Goal: Check status: Check status

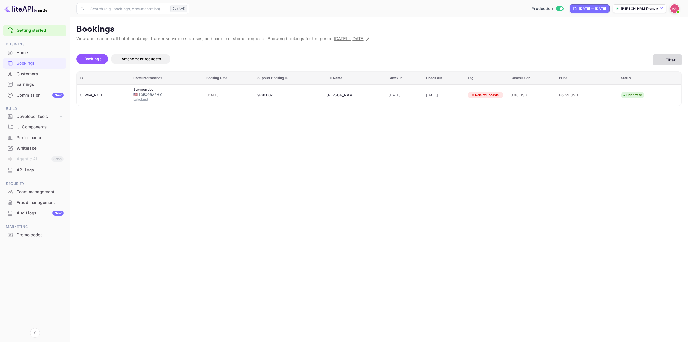
click at [669, 59] on button "Filter" at bounding box center [668, 59] width 29 height 11
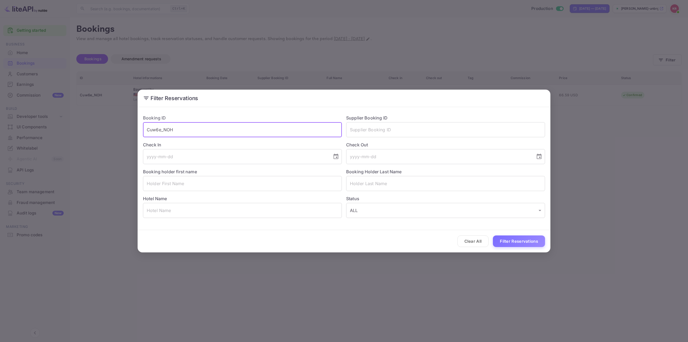
drag, startPoint x: 207, startPoint y: 126, endPoint x: 120, endPoint y: 129, distance: 86.4
click at [123, 132] on div "Filter Reservations Booking ID Cuw6e_NOH ​ Supplier Booking ID ​ Check In ​ Che…" at bounding box center [344, 171] width 688 height 342
paste input "4HroKR-2s"
type input "4HroKR-2s"
click at [516, 238] on button "Filter Reservations" at bounding box center [519, 241] width 52 height 12
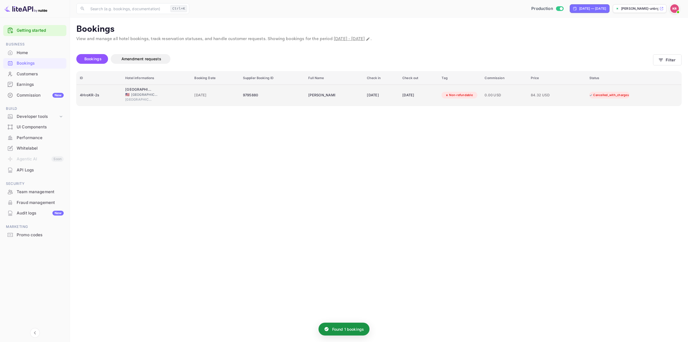
click at [393, 89] on td "[DATE]" at bounding box center [381, 94] width 35 height 21
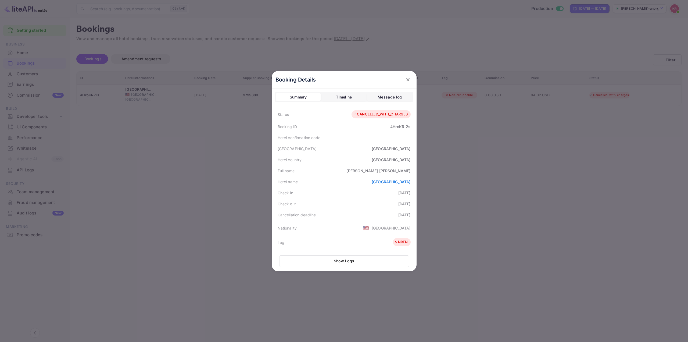
click at [570, 153] on div at bounding box center [344, 171] width 688 height 342
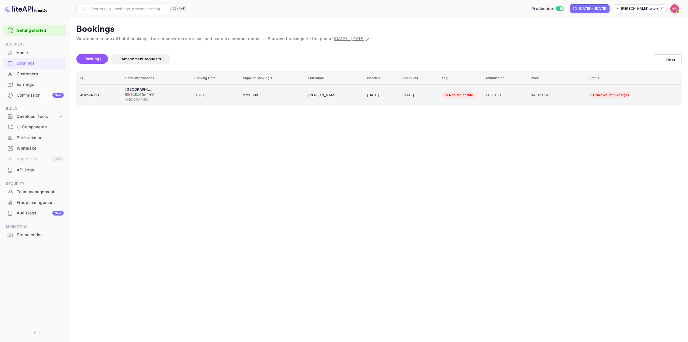
click at [507, 93] on span "0.00 USD" at bounding box center [505, 95] width 40 height 6
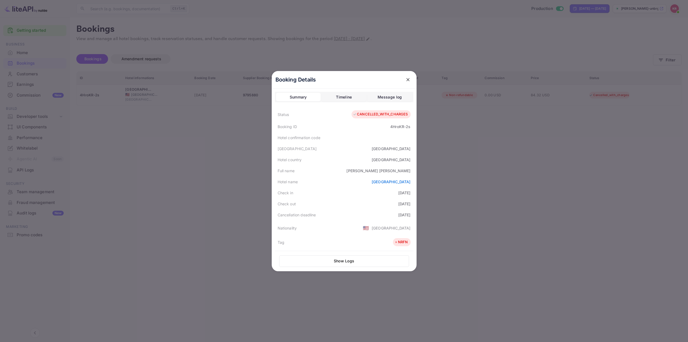
drag, startPoint x: 617, startPoint y: 51, endPoint x: 610, endPoint y: 45, distance: 8.0
click at [616, 50] on div at bounding box center [344, 171] width 688 height 342
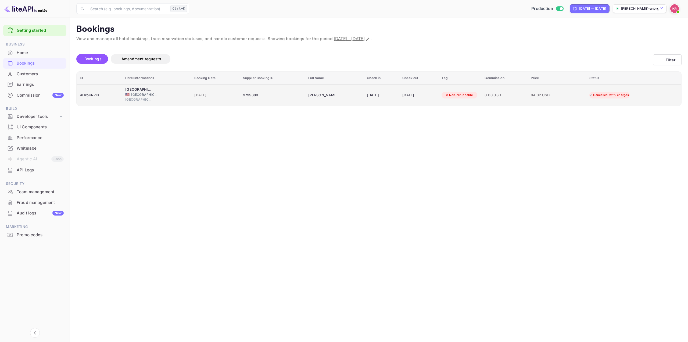
click at [522, 91] on div "0.00 USD" at bounding box center [505, 95] width 40 height 9
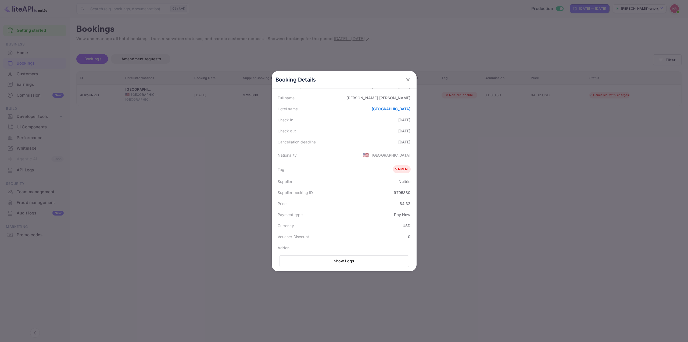
scroll to position [81, 0]
click at [498, 122] on div at bounding box center [344, 171] width 688 height 342
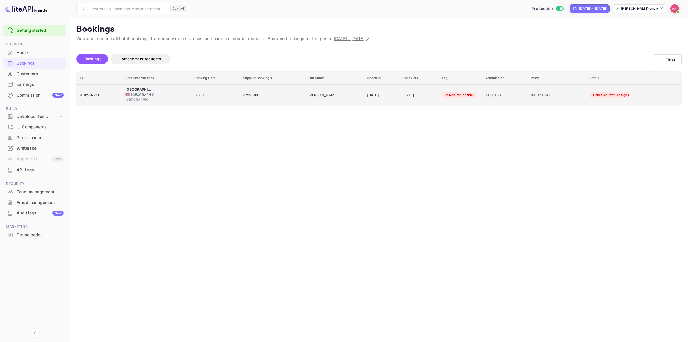
click at [608, 87] on td "Cancelled_with_charges" at bounding box center [634, 95] width 95 height 21
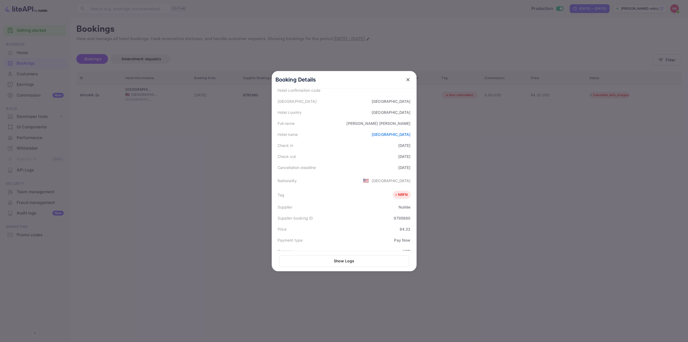
scroll to position [131, 0]
click at [390, 238] on div "Download" at bounding box center [399, 241] width 18 height 6
click at [479, 145] on div at bounding box center [344, 171] width 688 height 342
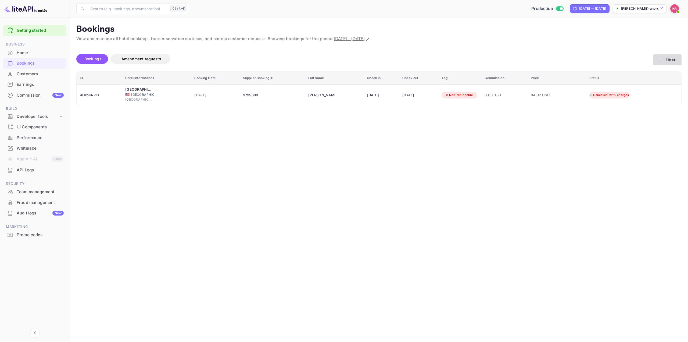
click at [666, 56] on button "Filter" at bounding box center [668, 59] width 29 height 11
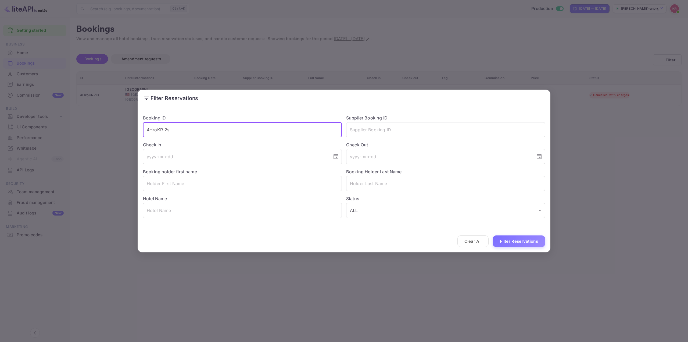
drag, startPoint x: 242, startPoint y: 125, endPoint x: 237, endPoint y: 126, distance: 5.1
click at [238, 125] on input "4HroKR-2s" at bounding box center [242, 129] width 199 height 15
drag, startPoint x: 235, startPoint y: 128, endPoint x: 53, endPoint y: 127, distance: 181.8
click at [61, 128] on div "Filter Reservations Booking ID 4HroKR-2s ​ Supplier Booking ID ​ Check In ​ Che…" at bounding box center [344, 171] width 688 height 342
paste input "nu_hKHAXA"
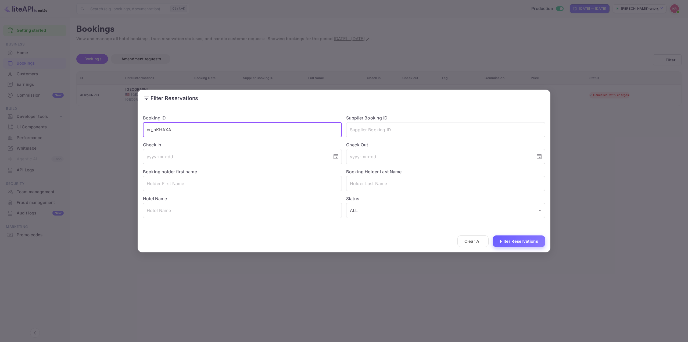
type input "nu_hKHAXA"
click at [513, 238] on button "Filter Reservations" at bounding box center [519, 241] width 52 height 12
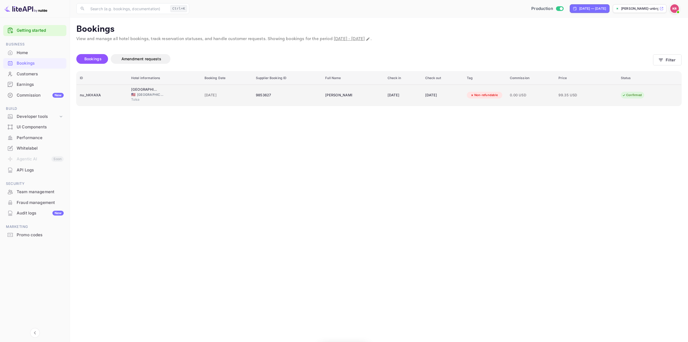
click at [549, 93] on span "0.00 USD" at bounding box center [531, 95] width 42 height 6
